Goal: Transaction & Acquisition: Download file/media

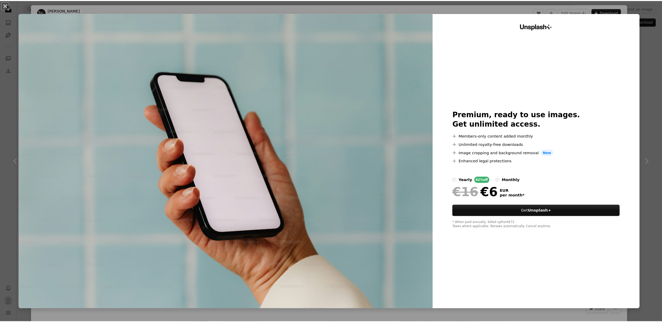
scroll to position [0, 686]
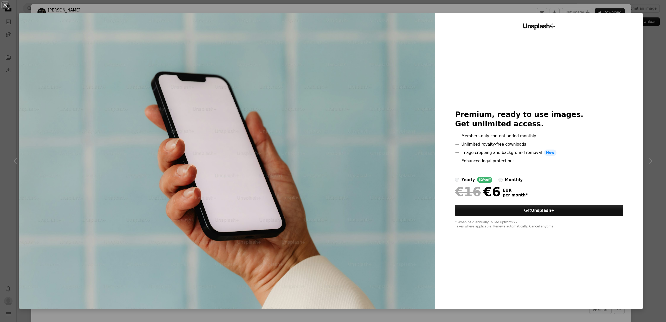
click at [639, 18] on div "Unsplash+ Premium, ready to use images. Get unlimited access. A plus sign Membe…" at bounding box center [539, 161] width 208 height 296
click at [647, 26] on div "An X shape Unsplash+ Premium, ready to use images. Get unlimited access. A plus…" at bounding box center [333, 161] width 666 height 322
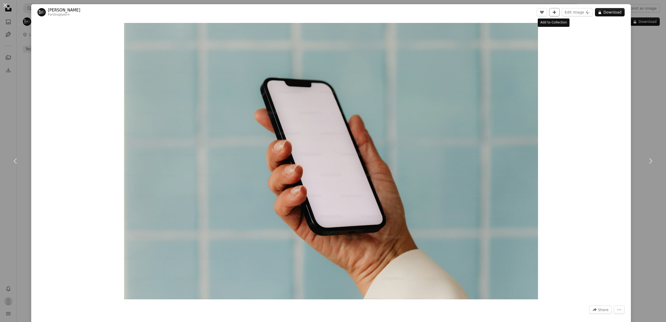
click at [554, 11] on icon "A plus sign" at bounding box center [554, 12] width 4 height 4
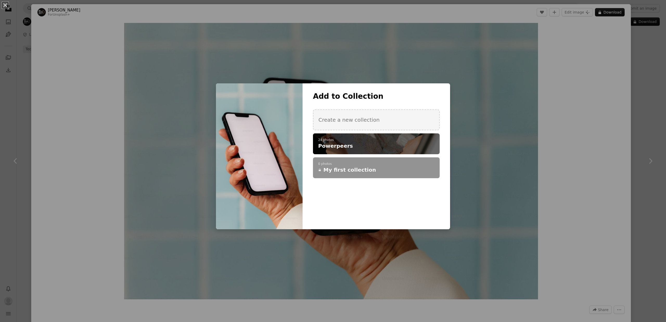
click at [395, 149] on h4 "Powerpeers" at bounding box center [373, 145] width 111 height 7
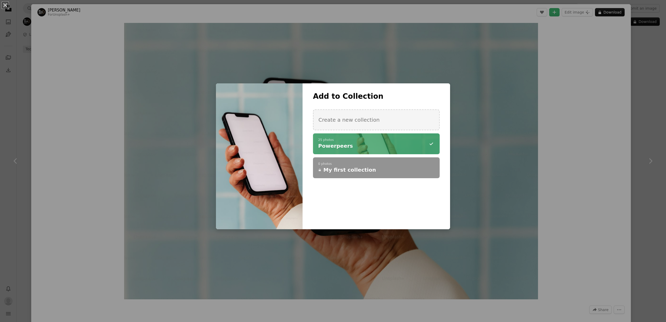
click at [551, 107] on div "An X shape Add to Collection Create a new collection A checkmark A minus sign 2…" at bounding box center [333, 161] width 666 height 322
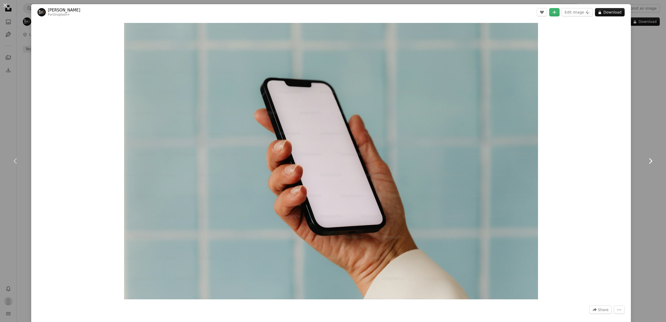
click at [640, 167] on link "Chevron right" at bounding box center [650, 161] width 31 height 50
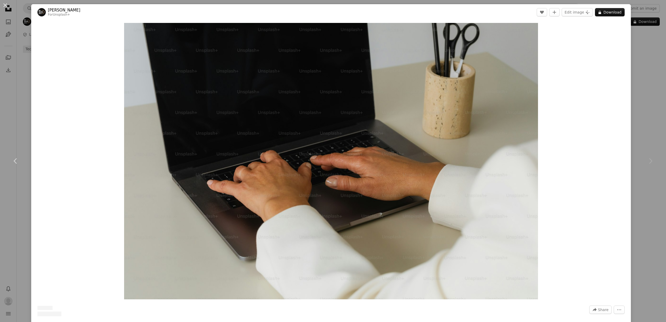
click at [646, 161] on icon "Chevron right" at bounding box center [650, 161] width 8 height 8
click at [641, 87] on div "An X shape Chevron left Chevron right Karolina Grabowska For Unsplash+ A heart …" at bounding box center [333, 161] width 666 height 322
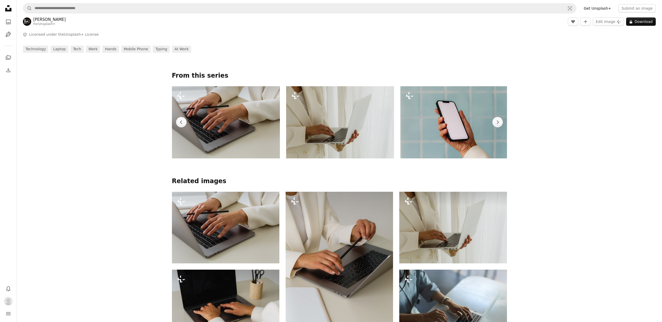
click at [244, 126] on img at bounding box center [226, 122] width 108 height 72
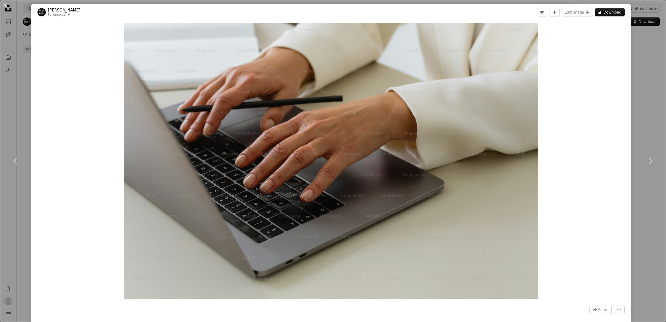
click at [623, 83] on div "Zoom in" at bounding box center [331, 160] width 600 height 281
click at [639, 80] on div "An X shape Chevron left Chevron right Karolina Grabowska For Unsplash+ A heart …" at bounding box center [333, 161] width 666 height 322
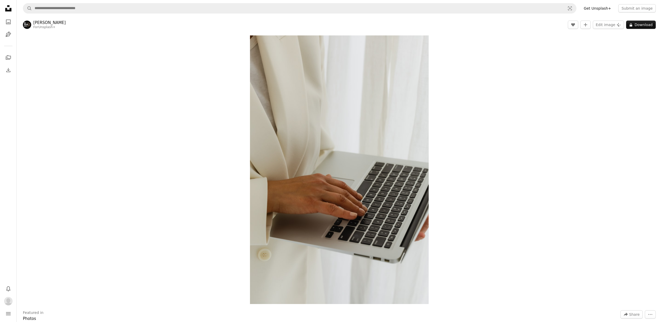
click at [9, 9] on icon "Unsplash logo Unsplash Home" at bounding box center [8, 8] width 10 height 10
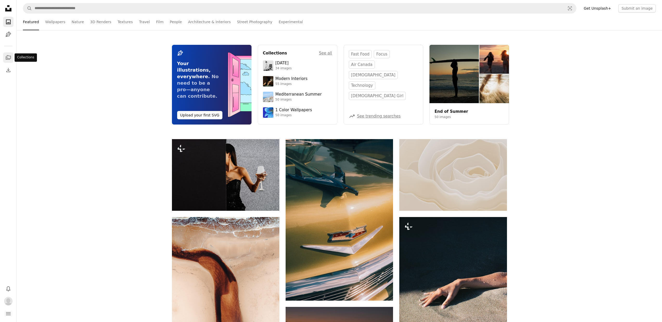
click at [9, 56] on icon "A stack of folders" at bounding box center [8, 57] width 6 height 6
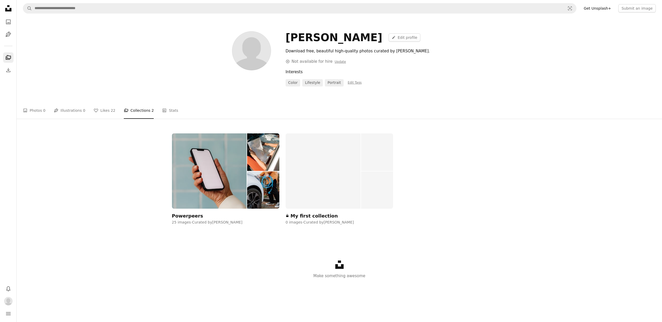
click at [213, 214] on div "Powerpeers 25 images · Curated by Jesse Walenkamp" at bounding box center [225, 179] width 107 height 92
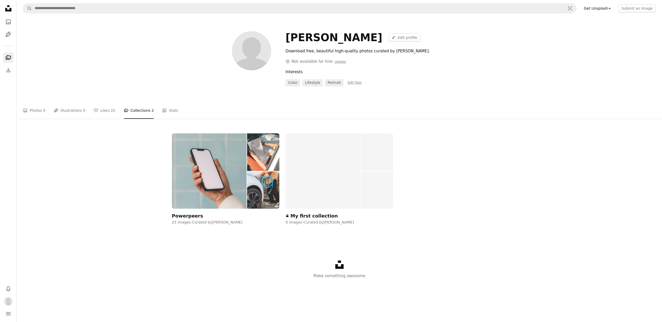
click at [190, 216] on div "Powerpeers" at bounding box center [187, 216] width 31 height 6
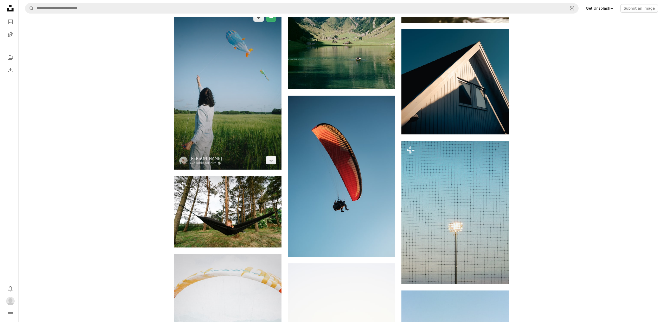
scroll to position [710, 0]
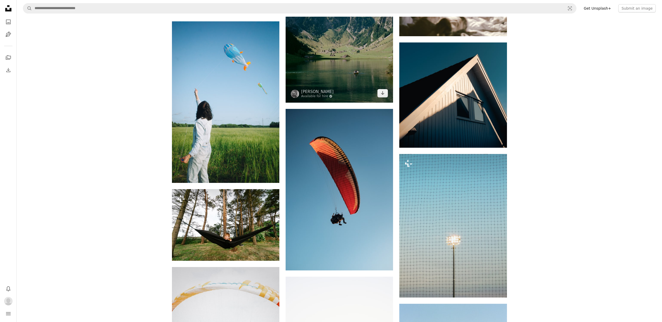
click at [326, 58] on img at bounding box center [339, 35] width 107 height 135
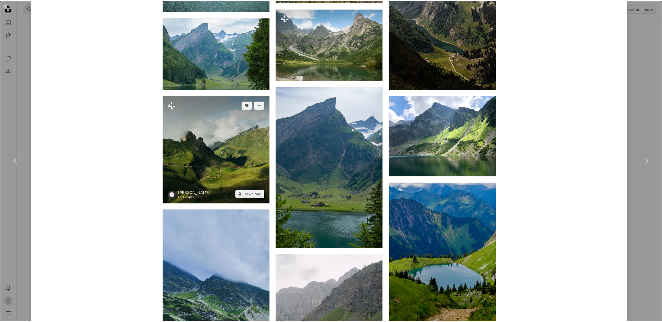
scroll to position [735, 0]
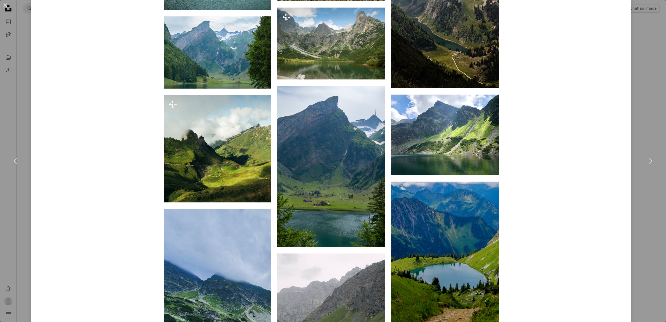
click at [627, 45] on div "An X shape Chevron left Chevron right Dave Ruck Available for hire A checkmark …" at bounding box center [333, 161] width 666 height 322
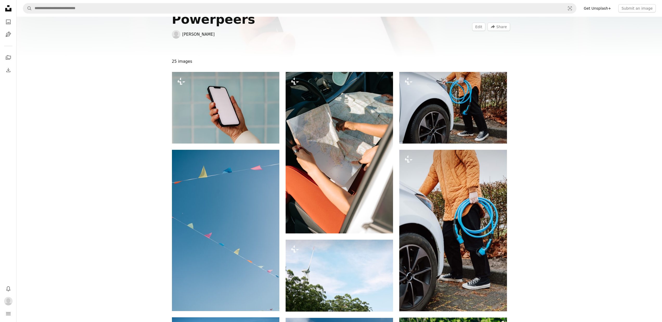
scroll to position [17, 0]
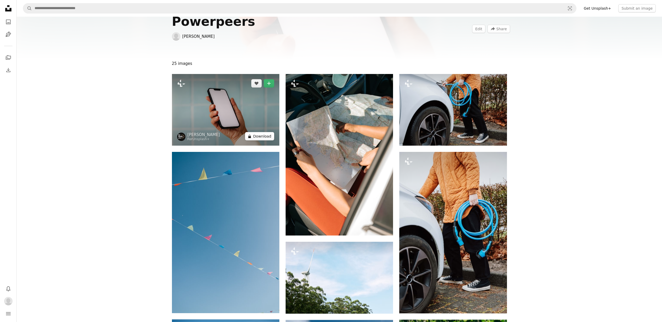
click at [260, 136] on button "A lock Download" at bounding box center [259, 136] width 29 height 8
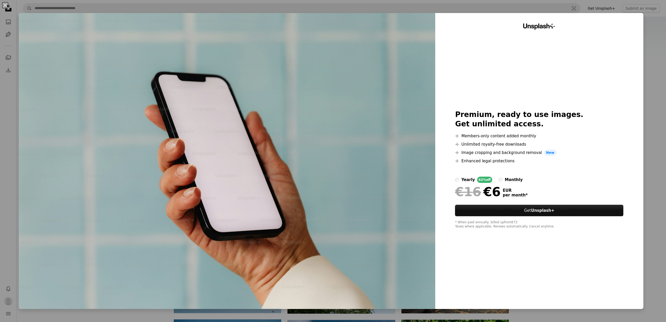
click at [644, 30] on div "An X shape Unsplash+ Premium, ready to use images. Get unlimited access. A plus…" at bounding box center [333, 161] width 666 height 322
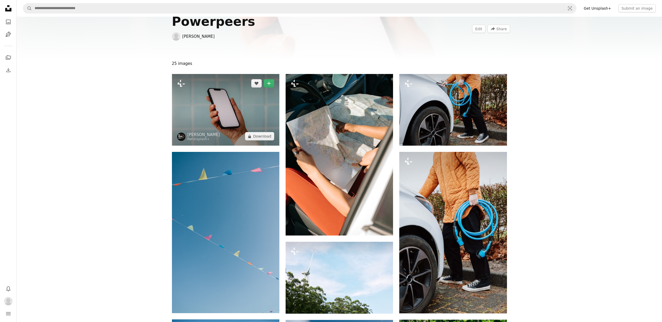
click at [224, 124] on img at bounding box center [225, 110] width 107 height 72
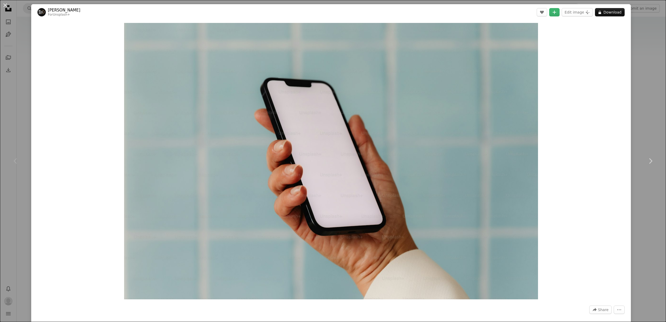
click at [640, 78] on div "An X shape Chevron left Chevron right Karolina Grabowska For Unsplash+ A heart …" at bounding box center [333, 161] width 666 height 322
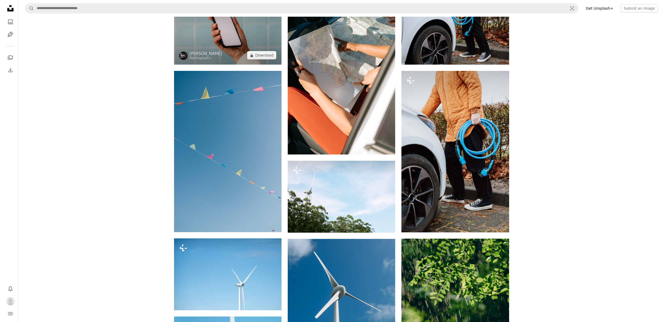
scroll to position [214, 0]
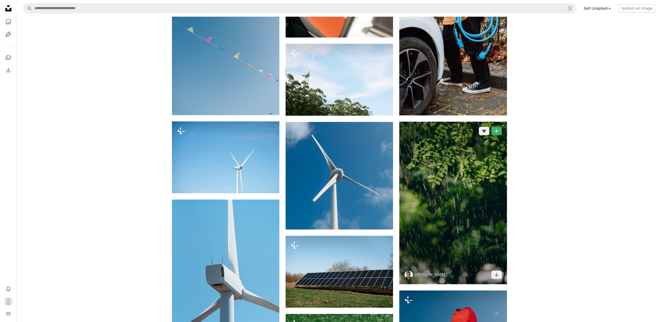
click at [437, 200] on img at bounding box center [452, 203] width 107 height 162
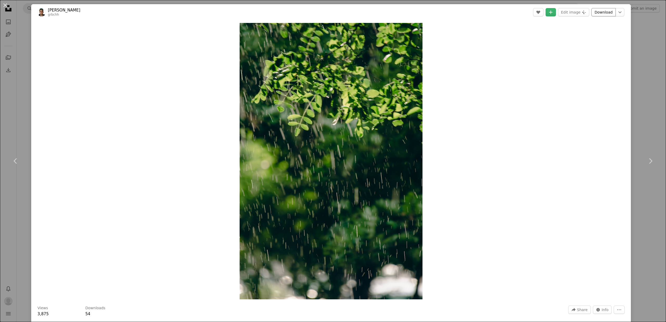
click at [599, 13] on link "Download" at bounding box center [603, 12] width 24 height 8
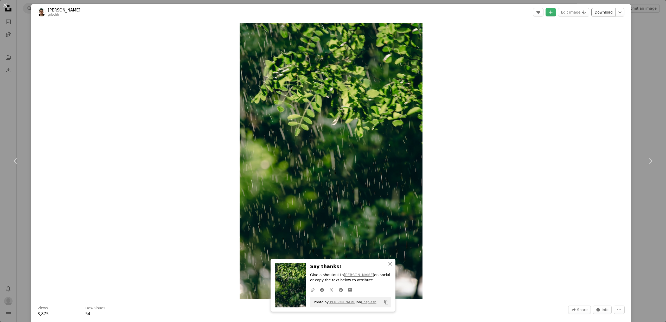
click at [596, 11] on link "Download" at bounding box center [603, 12] width 24 height 8
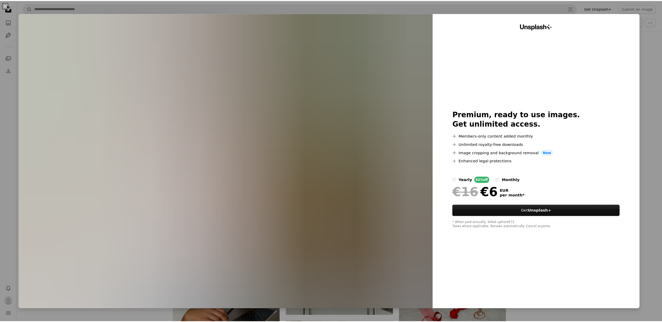
scroll to position [16768, 0]
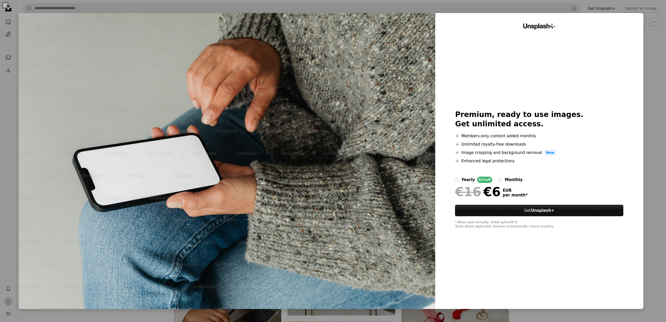
drag, startPoint x: 654, startPoint y: 44, endPoint x: 598, endPoint y: 98, distance: 77.9
click at [654, 44] on div "An X shape Unsplash+ Premium, ready to use images. Get unlimited access. A plus…" at bounding box center [333, 161] width 666 height 322
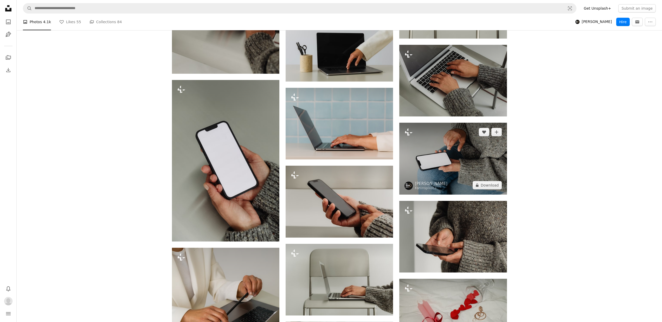
click at [481, 153] on img at bounding box center [452, 159] width 107 height 72
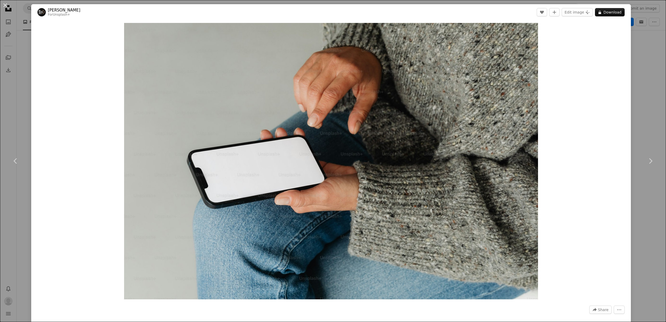
click at [642, 106] on div "An X shape Chevron left Chevron right [PERSON_NAME] For Unsplash+ A heart A plu…" at bounding box center [333, 161] width 666 height 322
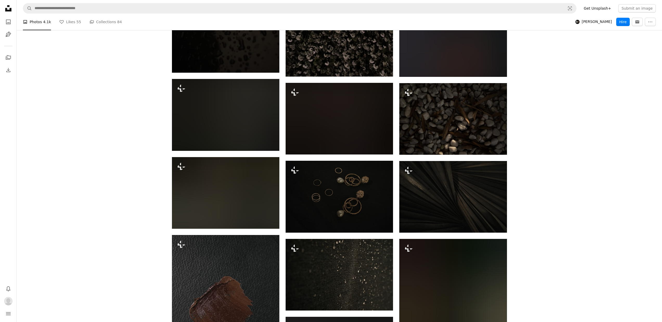
scroll to position [21840, 0]
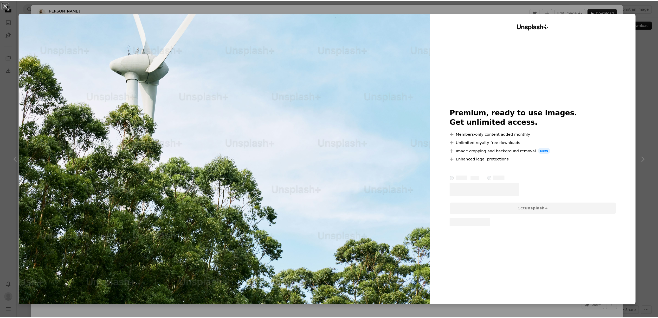
scroll to position [241, 0]
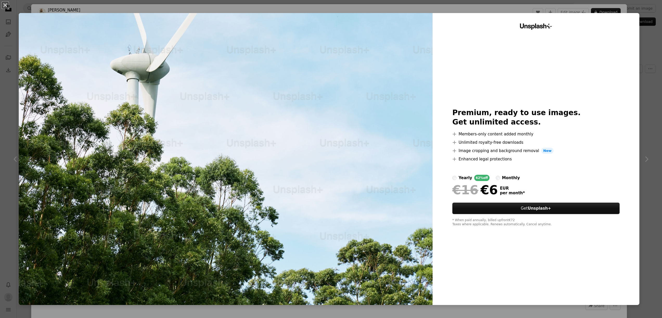
click at [637, 30] on div "An X shape Unsplash+ Premium, ready to use images. Get unlimited access. A plus…" at bounding box center [331, 159] width 662 height 318
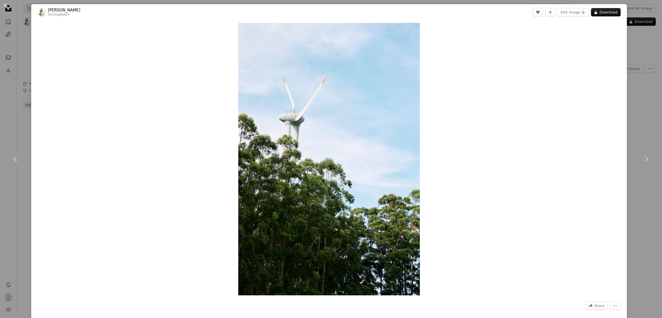
click at [643, 116] on div "An X shape Chevron left Chevron right Natalia Blauth For Unsplash+ A heart A pl…" at bounding box center [331, 159] width 662 height 318
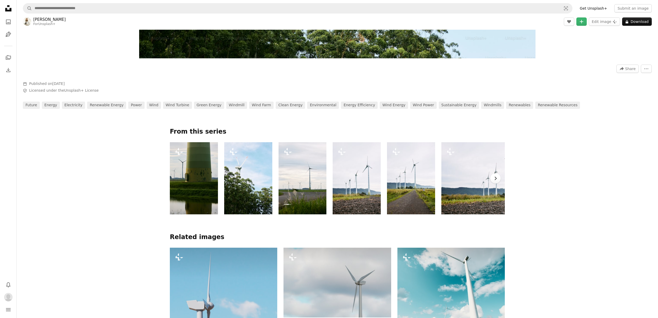
click at [495, 181] on button "Chevron right" at bounding box center [495, 178] width 10 height 10
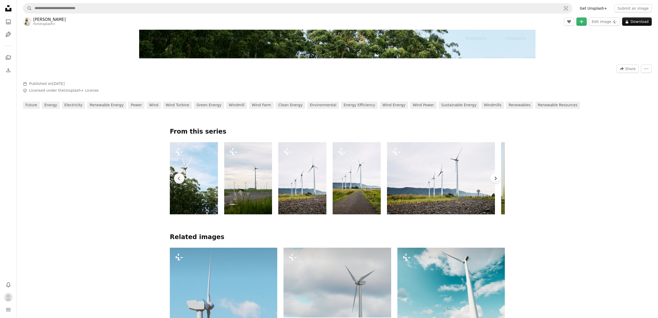
click at [495, 181] on button "Chevron right" at bounding box center [495, 178] width 10 height 10
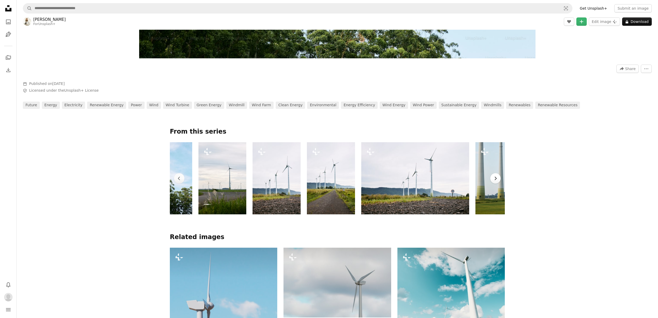
click at [496, 181] on button "Chevron right" at bounding box center [495, 178] width 10 height 10
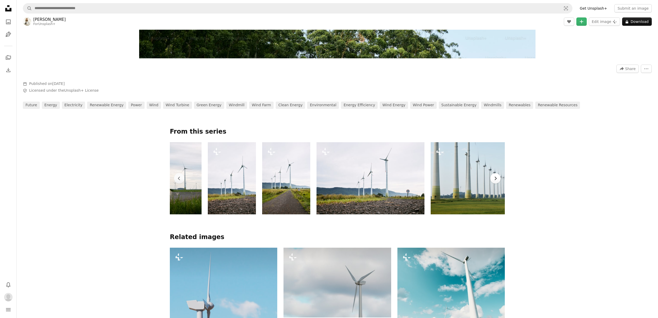
click at [496, 181] on button "Chevron right" at bounding box center [495, 178] width 10 height 10
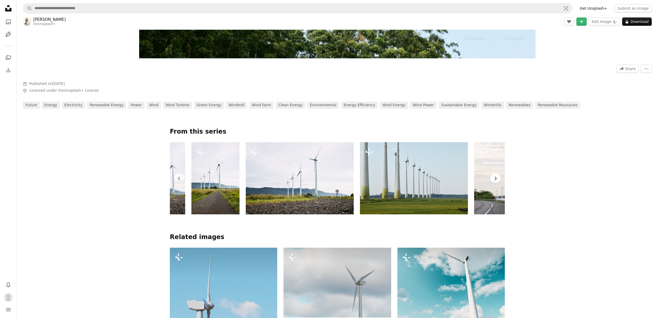
click at [496, 181] on button "Chevron right" at bounding box center [495, 178] width 10 height 10
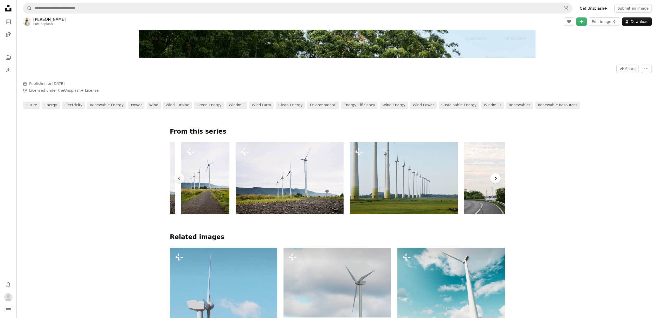
click at [496, 181] on button "Chevron right" at bounding box center [495, 178] width 10 height 10
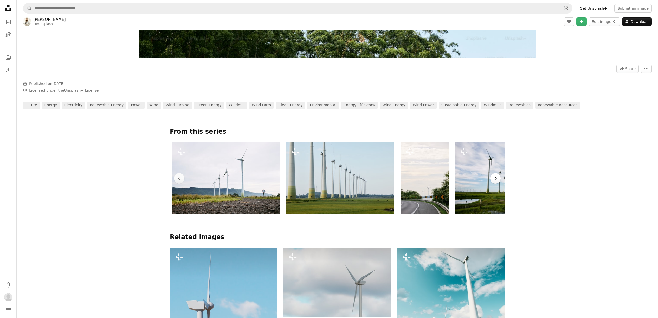
click at [496, 181] on icon "Chevron right" at bounding box center [495, 178] width 5 height 5
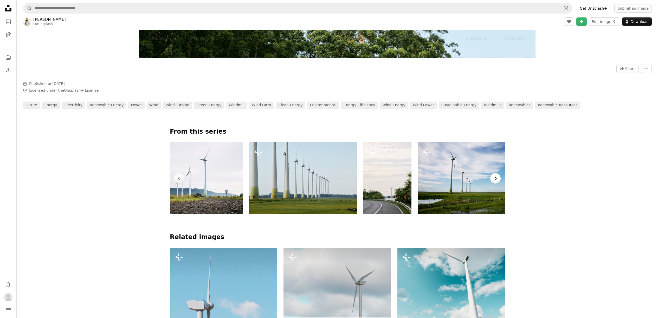
click at [496, 181] on icon "Chevron right" at bounding box center [495, 178] width 5 height 5
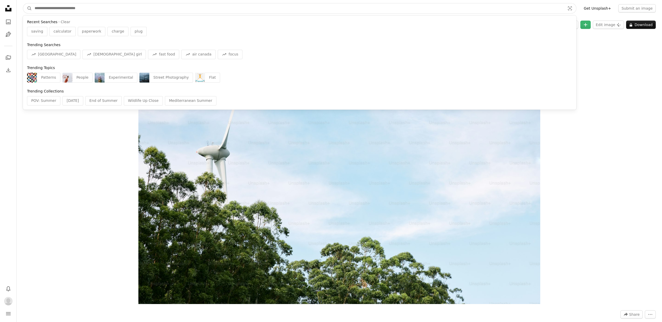
drag, startPoint x: 71, startPoint y: 6, endPoint x: 75, endPoint y: 7, distance: 4.5
click at [71, 6] on input "Find visuals sitewide" at bounding box center [298, 8] width 532 height 10
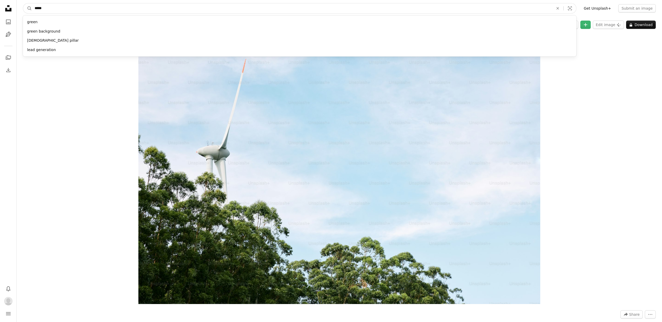
type input "*****"
click at [23, 3] on button "A magnifying glass" at bounding box center [27, 8] width 9 height 10
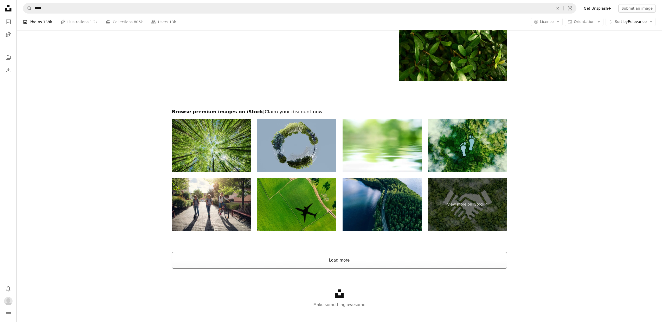
click at [302, 268] on button "Load more" at bounding box center [339, 260] width 335 height 17
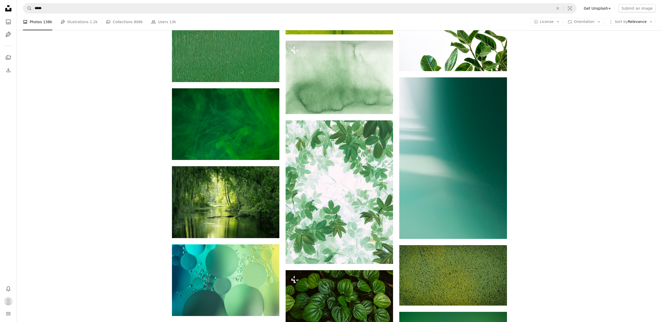
scroll to position [1748, 0]
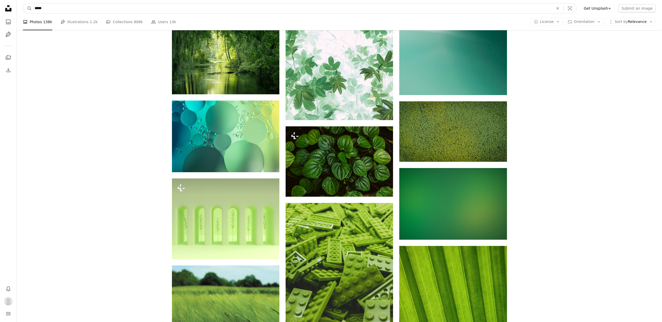
click at [119, 8] on input "*****" at bounding box center [292, 8] width 520 height 10
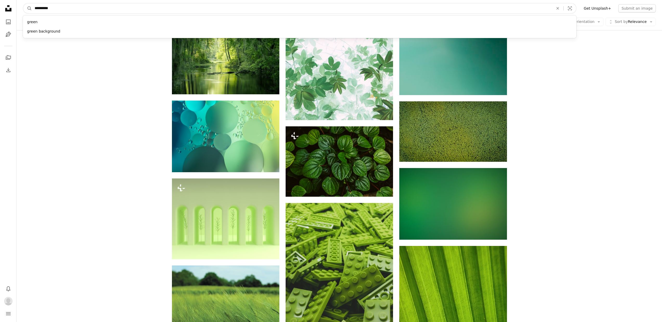
type input "**********"
click button "A magnifying glass" at bounding box center [27, 8] width 9 height 10
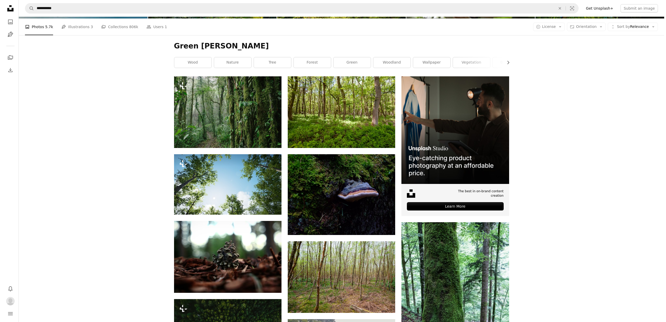
scroll to position [110, 0]
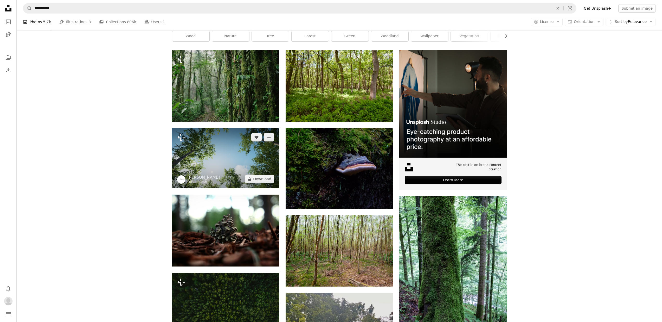
click at [213, 157] on img at bounding box center [225, 158] width 107 height 60
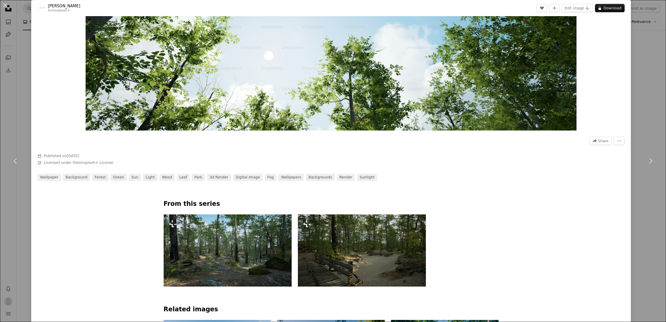
scroll to position [382, 0]
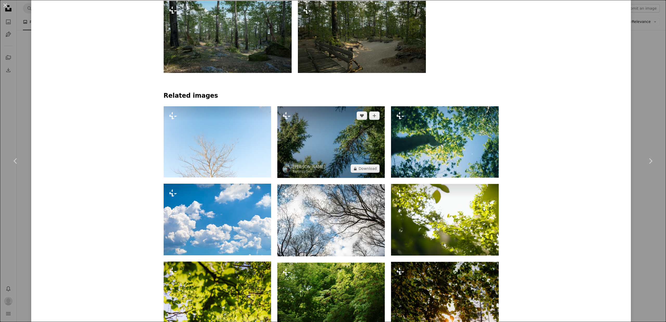
click at [315, 147] on img at bounding box center [330, 142] width 107 height 72
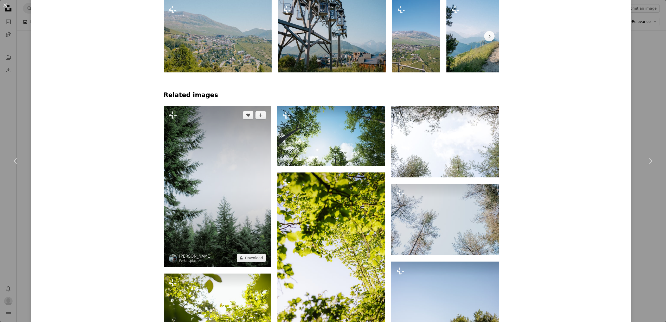
scroll to position [388, 0]
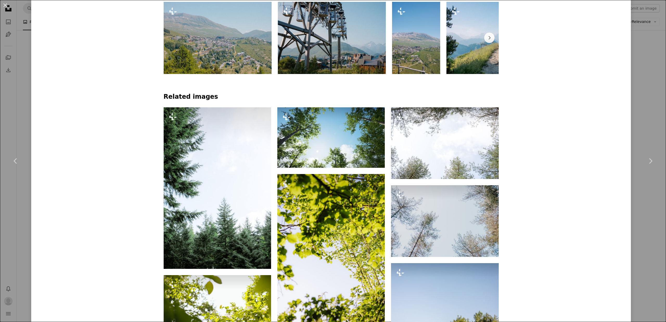
click at [197, 97] on h4 "Related images" at bounding box center [331, 97] width 335 height 8
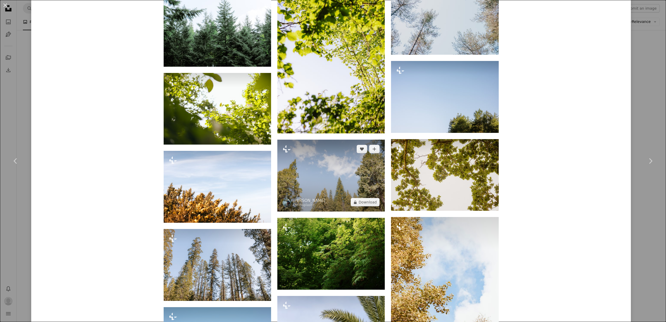
scroll to position [776, 0]
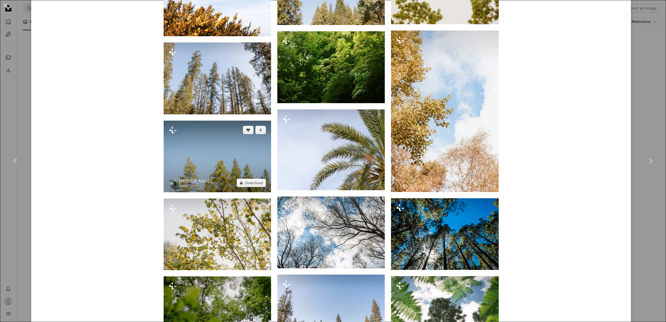
click at [246, 158] on img at bounding box center [217, 156] width 107 height 72
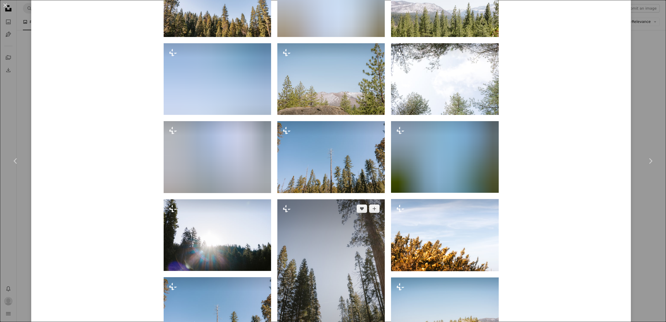
scroll to position [525, 0]
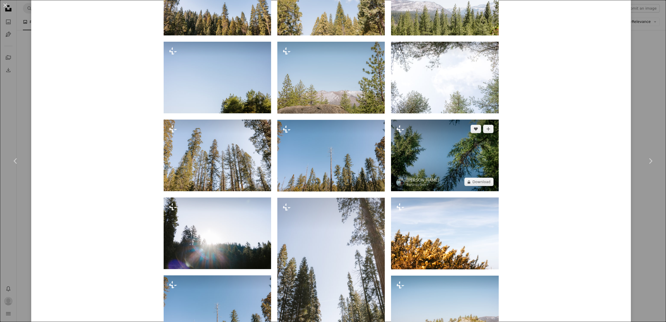
click at [451, 160] on img at bounding box center [444, 155] width 107 height 72
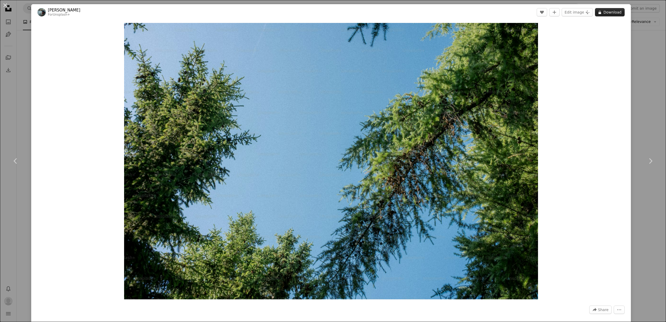
click at [602, 12] on button "A lock Download" at bounding box center [610, 12] width 30 height 8
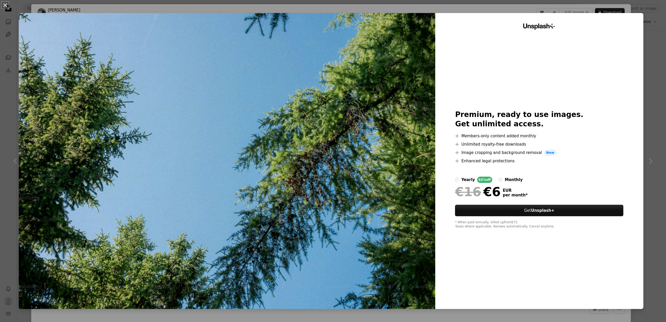
click at [658, 30] on div "An X shape Unsplash+ Premium, ready to use images. Get unlimited access. A plus…" at bounding box center [333, 161] width 666 height 322
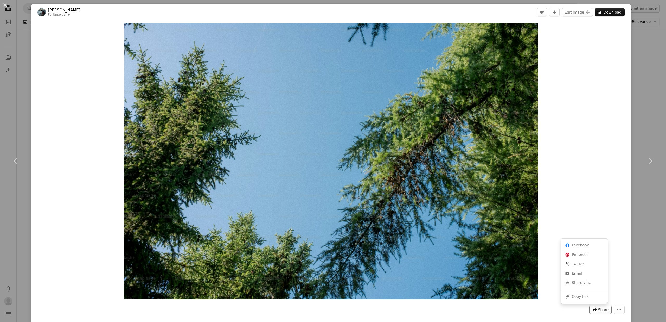
click at [593, 311] on icon "A forward-right arrow" at bounding box center [594, 309] width 5 height 5
click at [581, 298] on div "A URL sharing icon (chains) Copy link" at bounding box center [584, 296] width 43 height 9
